Goal: Task Accomplishment & Management: Use online tool/utility

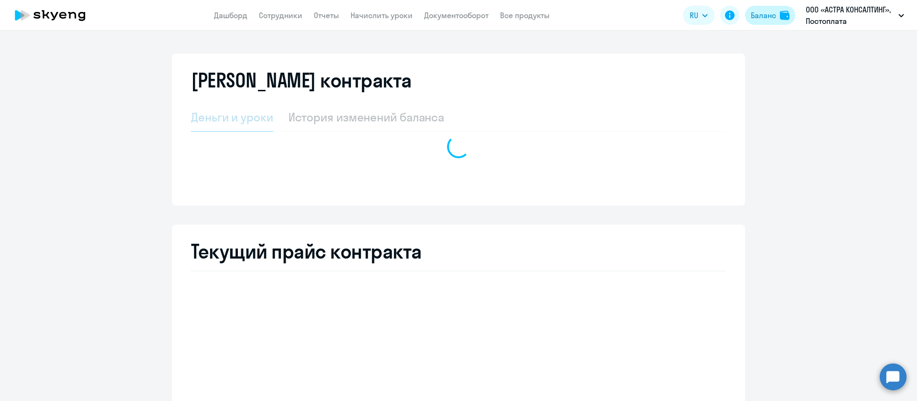
select select "english_adult_not_native_speaker"
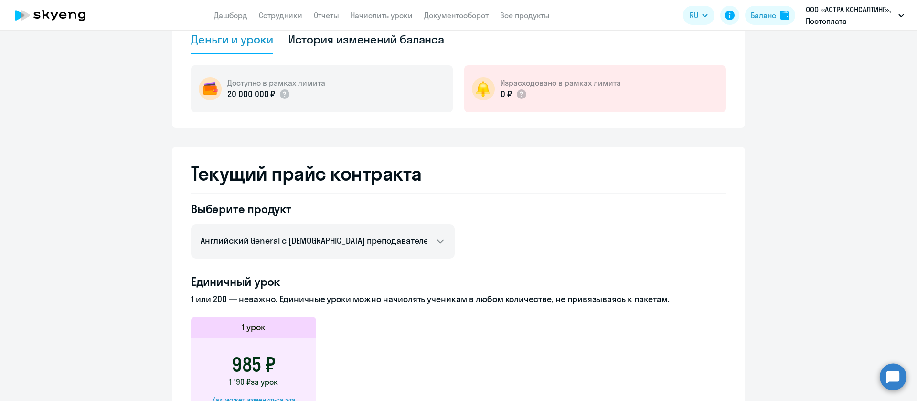
scroll to position [143, 0]
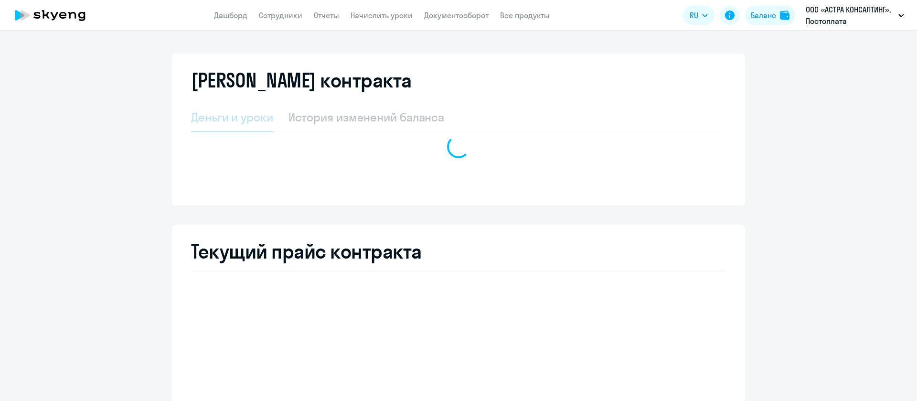
select select "english_adult_not_native_speaker"
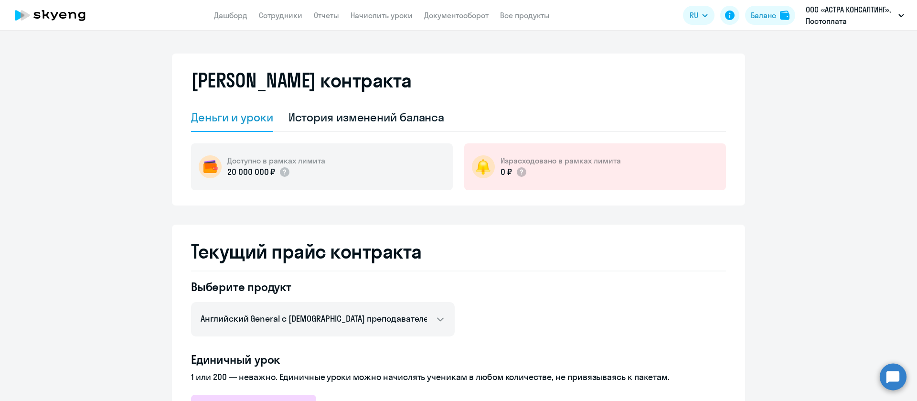
click at [361, 21] on app-header "Дашборд Сотрудники Отчеты Начислить уроки Документооборот Все продукты Дашборд …" at bounding box center [458, 15] width 917 height 31
click at [361, 16] on link "Начислить уроки" at bounding box center [381, 16] width 62 height 10
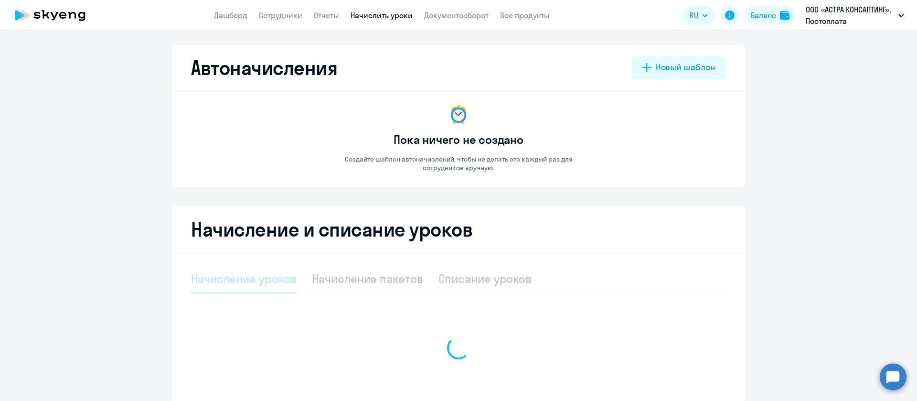
select select "10"
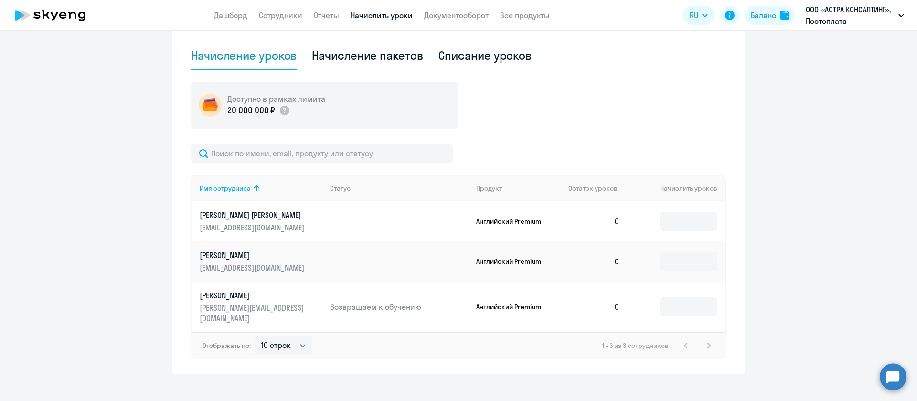
scroll to position [224, 0]
click at [686, 260] on input at bounding box center [688, 260] width 57 height 19
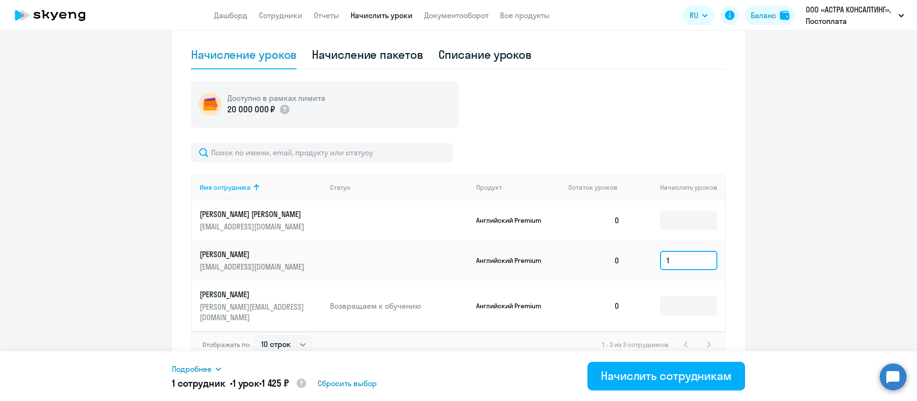
type input "1"
click at [773, 174] on ng-component "Автоначисления Новый шаблон Пока ничего не создано Создайте шаблон автоначислен…" at bounding box center [458, 97] width 917 height 552
